Goal: Task Accomplishment & Management: Use online tool/utility

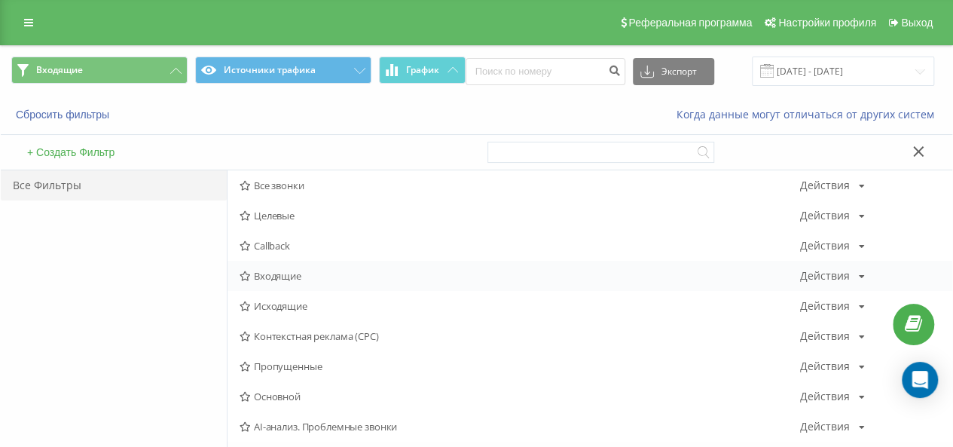
click at [307, 281] on div "Входящие Действия Редактировать Копировать Удалить По умолчанию Поделиться" at bounding box center [590, 276] width 725 height 30
click at [283, 272] on span "Входящие" at bounding box center [520, 276] width 561 height 11
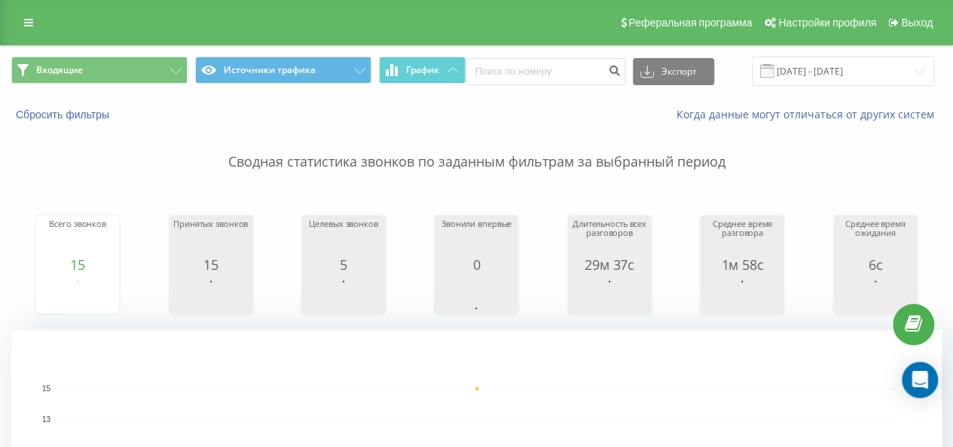
click at [152, 84] on span "Входящие Источники трафика График" at bounding box center [238, 71] width 454 height 29
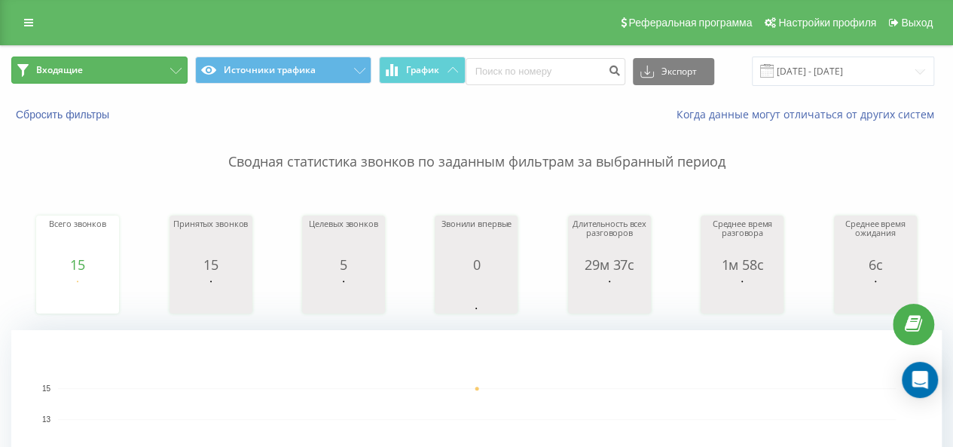
click at [154, 72] on button "Входящие" at bounding box center [99, 70] width 176 height 27
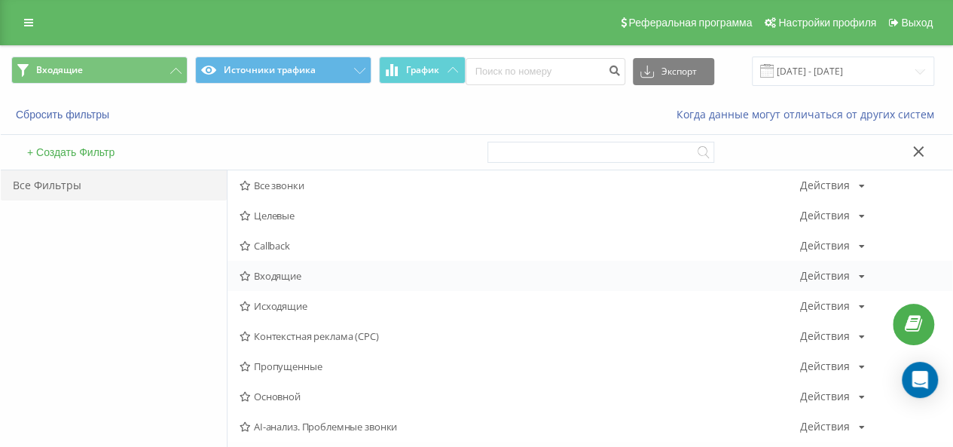
click at [274, 283] on div "Входящие Действия Редактировать Копировать Удалить По умолчанию Поделиться" at bounding box center [590, 276] width 725 height 30
click at [274, 277] on span "Входящие" at bounding box center [520, 276] width 561 height 11
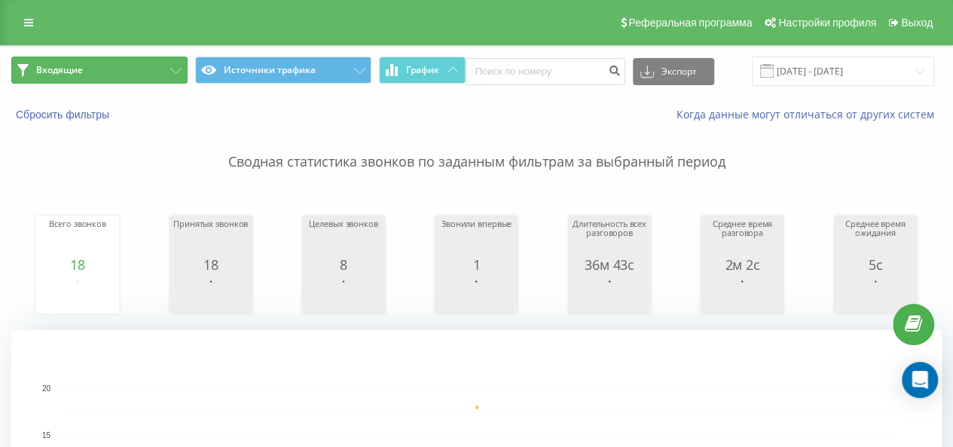
drag, startPoint x: 169, startPoint y: 75, endPoint x: 192, endPoint y: 123, distance: 53.6
click at [169, 75] on button "Входящие" at bounding box center [99, 70] width 176 height 27
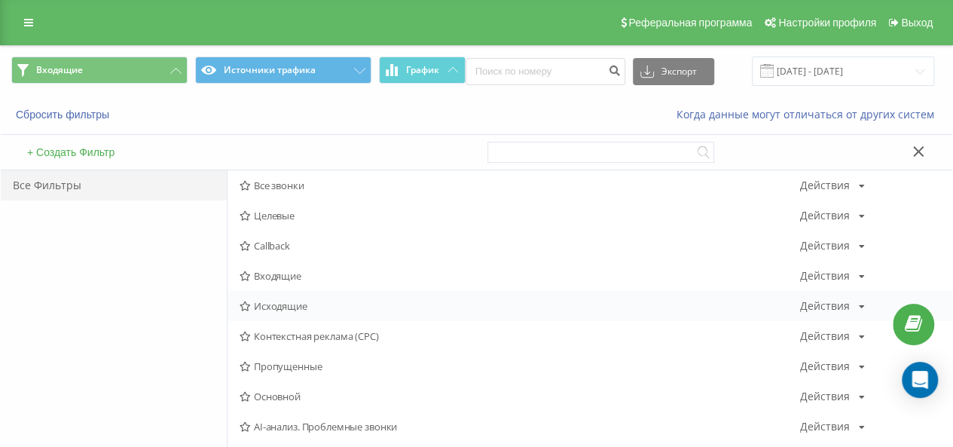
click at [277, 295] on div "Исходящие Действия Редактировать Копировать Удалить По умолчанию Поделиться" at bounding box center [590, 306] width 725 height 30
click at [281, 305] on span "Исходящие" at bounding box center [520, 306] width 561 height 11
